Goal: Task Accomplishment & Management: Manage account settings

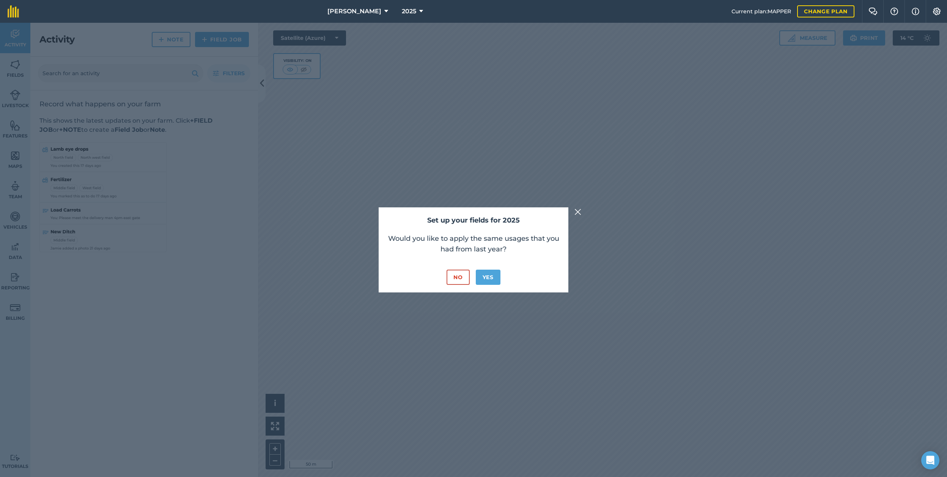
click at [461, 277] on button "No" at bounding box center [458, 276] width 23 height 15
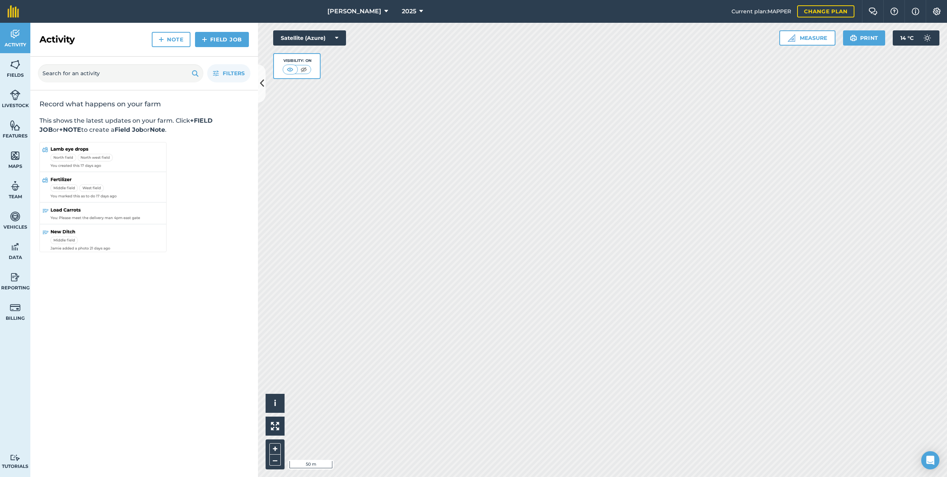
drag, startPoint x: 363, startPoint y: 9, endPoint x: 363, endPoint y: 18, distance: 8.7
click at [362, 9] on span "[PERSON_NAME]" at bounding box center [355, 11] width 54 height 9
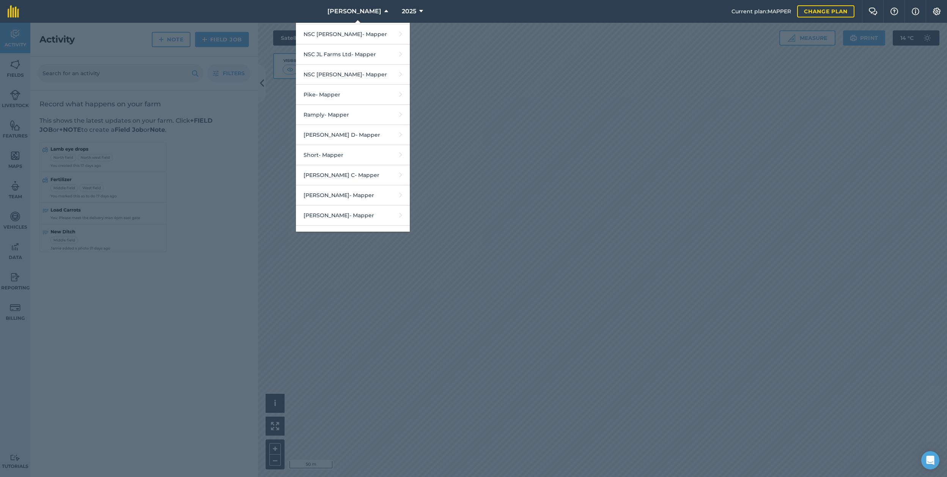
scroll to position [1011, 0]
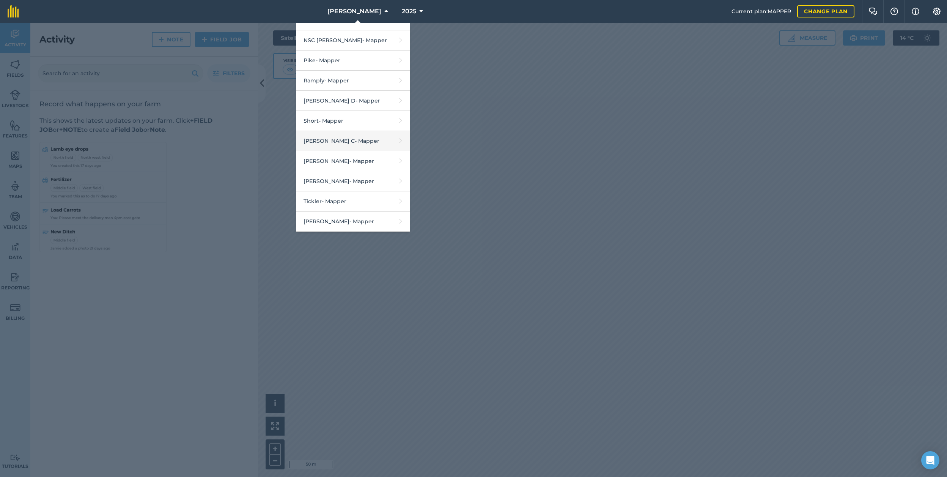
click at [373, 131] on link "[PERSON_NAME] C - Mapper" at bounding box center [353, 141] width 114 height 20
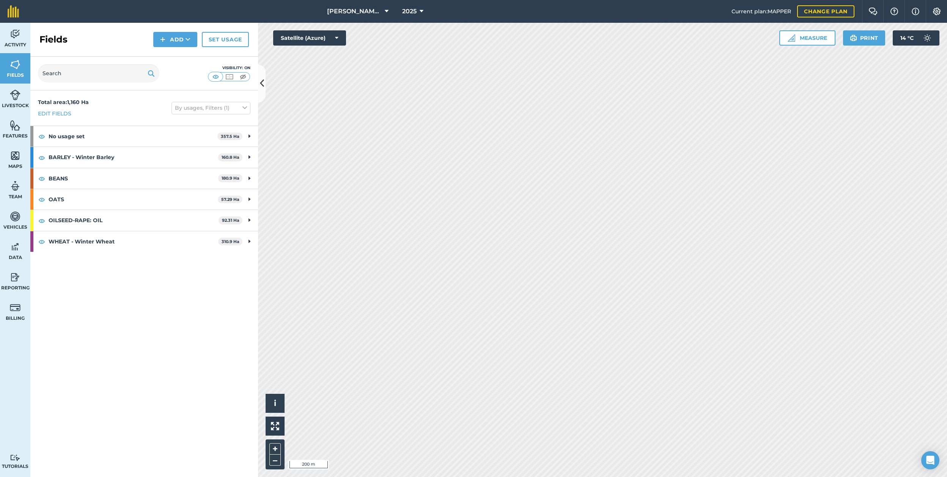
click at [212, 43] on link "Set usage" at bounding box center [225, 39] width 47 height 15
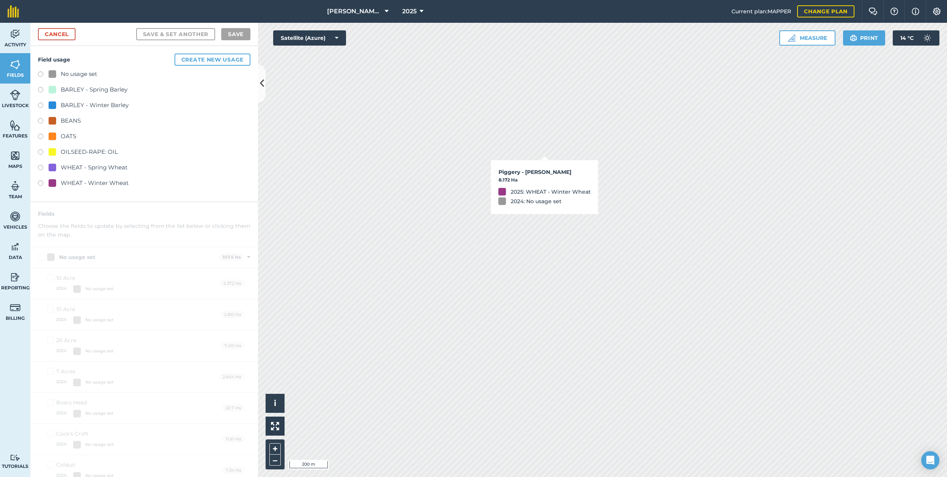
checkbox input "true"
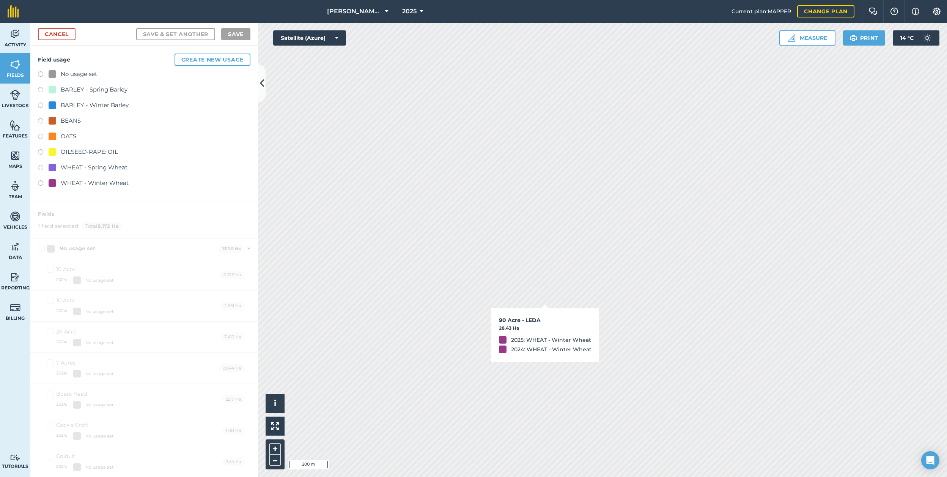
checkbox input "true"
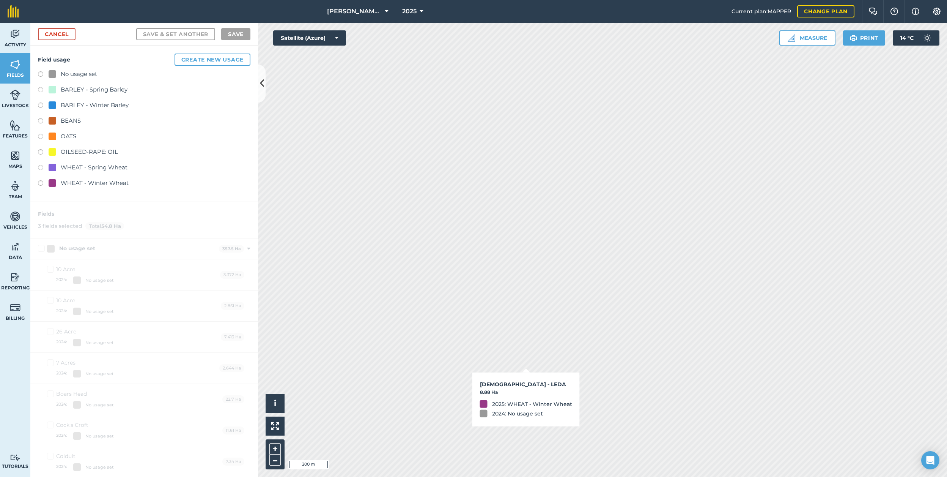
checkbox input "true"
